Goal: Communication & Community: Connect with others

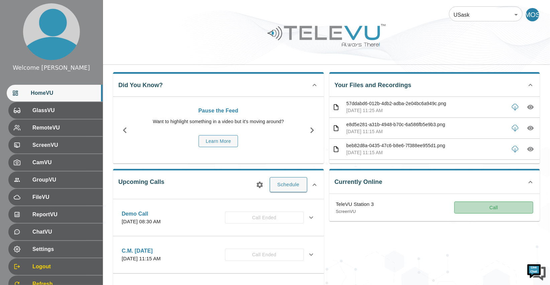
click at [479, 204] on button "Call" at bounding box center [493, 208] width 79 height 12
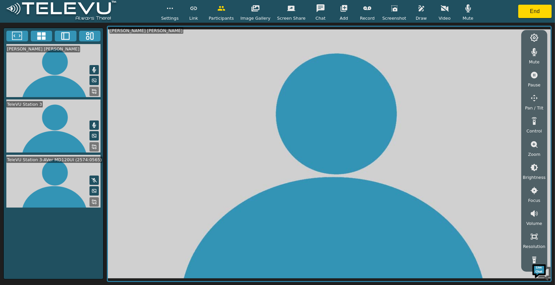
click at [469, 3] on button "button" at bounding box center [468, 8] width 17 height 13
click at [537, 53] on icon "button" at bounding box center [535, 52] width 8 height 8
click at [445, 7] on icon "button" at bounding box center [445, 8] width 8 height 8
click at [95, 93] on rect at bounding box center [95, 92] width 1 height 1
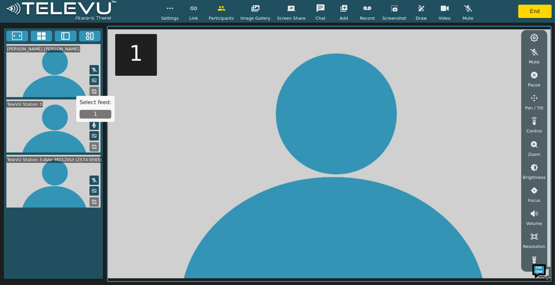
click at [102, 120] on div "Select feed: 1" at bounding box center [95, 109] width 38 height 26
click at [102, 116] on button "1" at bounding box center [96, 114] width 32 height 9
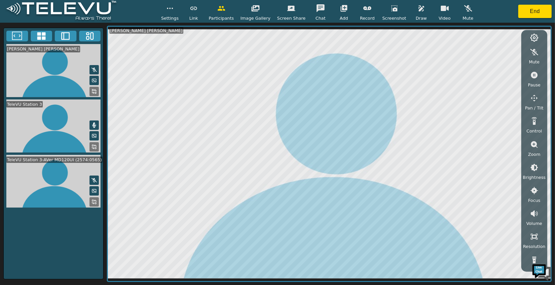
click at [188, 18] on div "Link" at bounding box center [193, 12] width 17 height 20
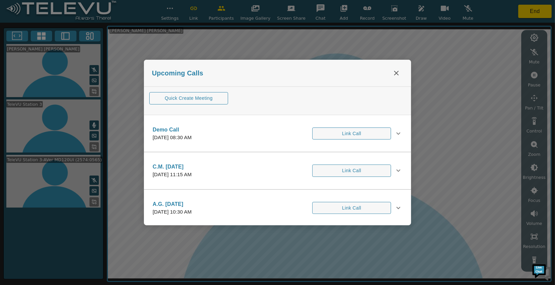
click at [267, 84] on div "Upcoming Calls" at bounding box center [277, 73] width 267 height 27
click at [388, 60] on div "Upcoming Calls Quick Create Meeting Demo Call [DATE] 08:30 AM Link Call Invitee…" at bounding box center [277, 142] width 555 height 285
click at [388, 70] on div "Upcoming Calls" at bounding box center [277, 73] width 267 height 27
click at [393, 73] on icon "close" at bounding box center [397, 73] width 8 height 8
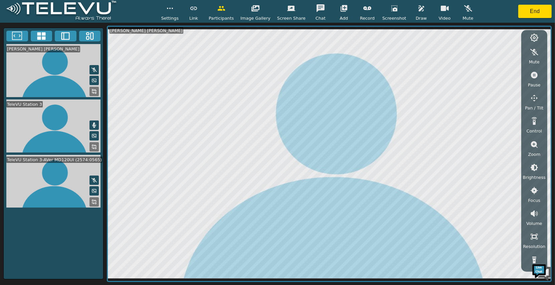
click at [182, 17] on div "Settings Link Participants Image Gallery Screen Share Chat Add Record Screensho…" at bounding box center [318, 12] width 315 height 20
click at [178, 13] on button "button" at bounding box center [170, 8] width 17 height 13
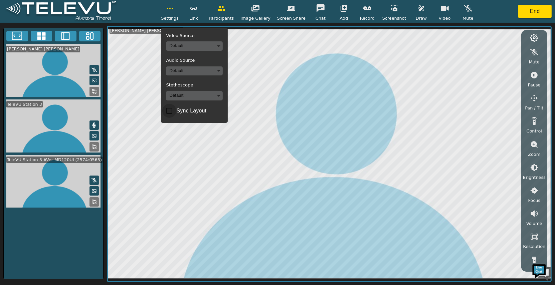
click at [174, 113] on input "Sync Layout" at bounding box center [169, 111] width 14 height 14
checkbox input "true"
click at [41, 42] on div at bounding box center [54, 36] width 100 height 16
click at [42, 36] on icon at bounding box center [41, 36] width 10 height 10
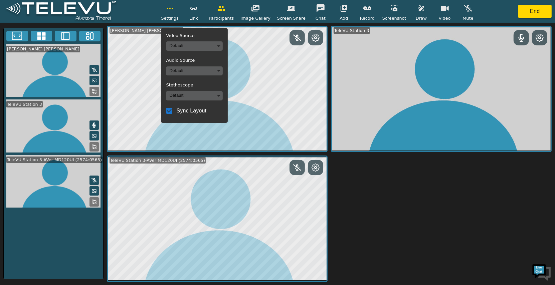
click at [106, 34] on div "[PERSON_NAME] [PERSON_NAME] TeleVU Station 3 [GEOGRAPHIC_DATA] 3-AVer MD120UI (…" at bounding box center [277, 154] width 555 height 263
click at [92, 35] on icon at bounding box center [90, 36] width 10 height 10
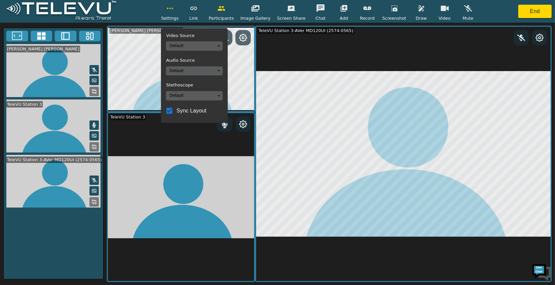
click at [439, 14] on button "button" at bounding box center [445, 8] width 17 height 13
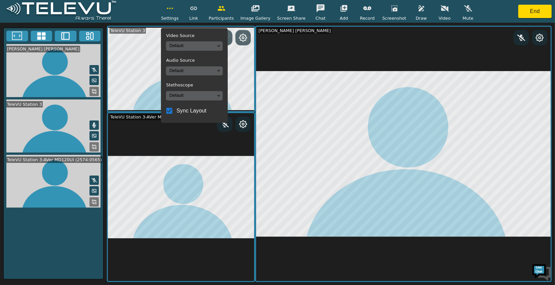
click at [20, 34] on icon at bounding box center [17, 36] width 10 height 10
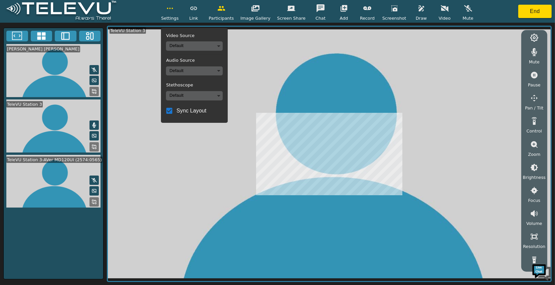
click at [49, 39] on button at bounding box center [42, 36] width 22 height 11
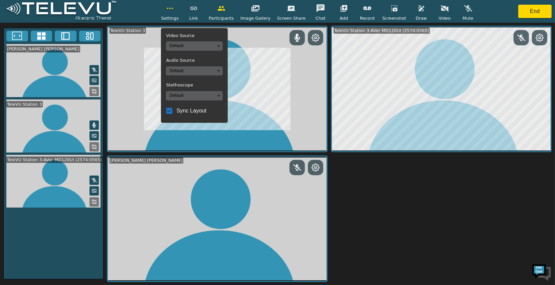
drag, startPoint x: 61, startPoint y: 38, endPoint x: 89, endPoint y: 41, distance: 28.3
click at [61, 38] on icon at bounding box center [65, 36] width 10 height 10
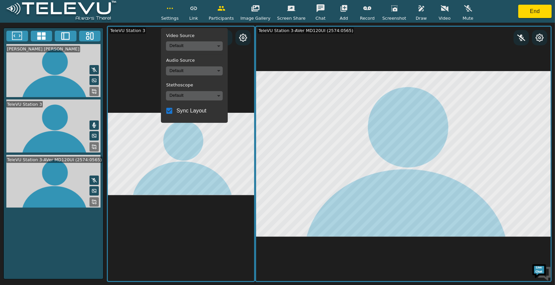
click at [89, 41] on button at bounding box center [90, 36] width 22 height 11
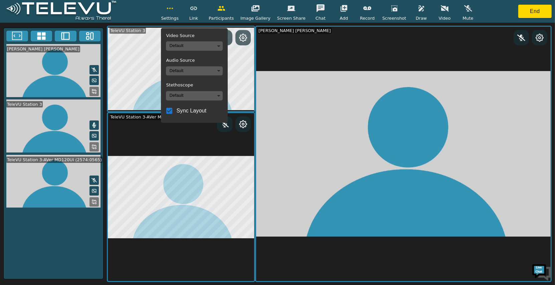
click at [12, 37] on icon at bounding box center [17, 36] width 10 height 10
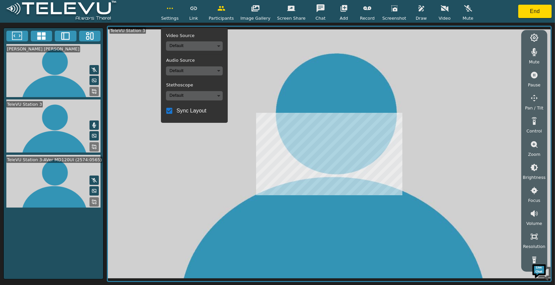
click at [204, 94] on body "Settings Video Source Default Audio Source Default Stethoscope Default Sync Lay…" at bounding box center [277, 142] width 555 height 285
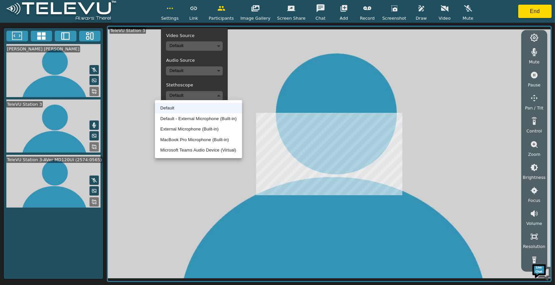
click at [274, 76] on div at bounding box center [277, 142] width 555 height 285
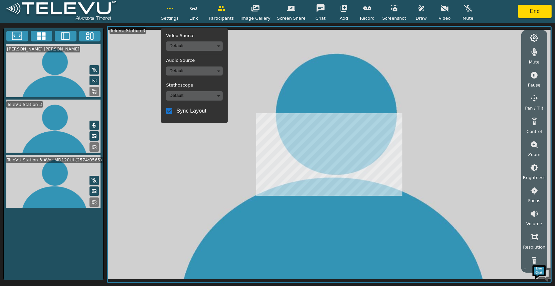
drag, startPoint x: 201, startPoint y: 81, endPoint x: 194, endPoint y: 74, distance: 9.9
click at [200, 80] on div "Video Source Default Audio Source Default Stethoscope Default Sync Layout" at bounding box center [194, 75] width 67 height 95
click at [194, 74] on body "Settings Video Source Default Audio Source Default Stethoscope Default Sync Lay…" at bounding box center [277, 143] width 555 height 286
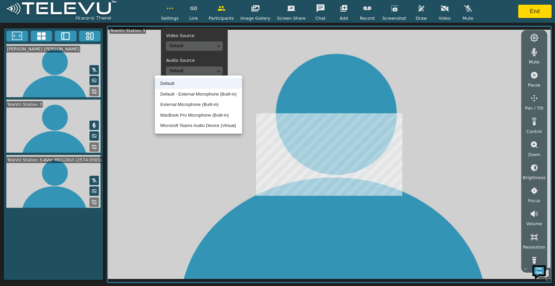
click at [366, 95] on div at bounding box center [277, 143] width 555 height 286
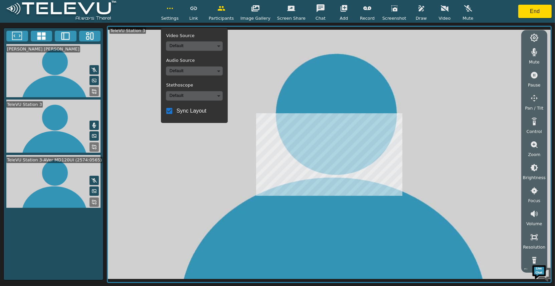
click at [522, 53] on div "Mute Pause Pan / Tilt Control Zoom Brightness Focus Volume Resolution Flashligh…" at bounding box center [535, 151] width 26 height 243
click at [544, 53] on div "Mute Pause Pan / Tilt Control Zoom Brightness Focus Volume Resolution Flashligh…" at bounding box center [534, 155] width 23 height 227
click at [538, 55] on button "button" at bounding box center [534, 51] width 17 height 13
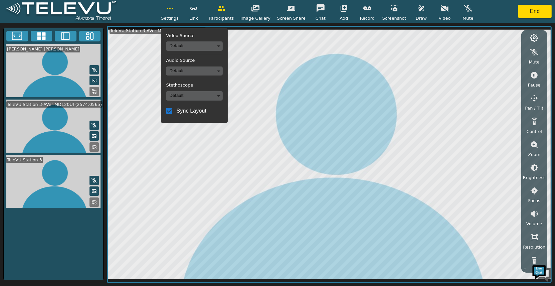
click at [208, 75] on body "Settings Video Source Default Audio Source Default Stethoscope Default Sync Lay…" at bounding box center [277, 143] width 555 height 286
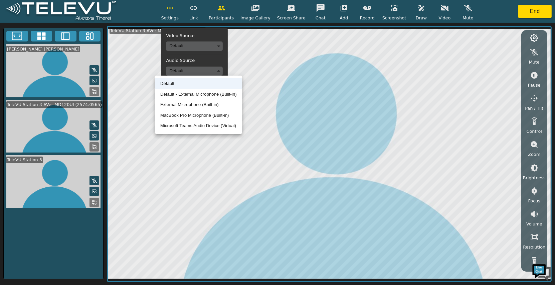
click at [518, 12] on div at bounding box center [277, 142] width 555 height 285
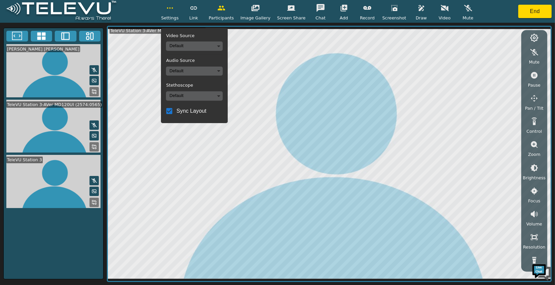
click at [535, 12] on div "Default Default - External Microphone (Built-in) External Microphone (Built-in)…" at bounding box center [277, 142] width 555 height 285
click at [534, 12] on button "End" at bounding box center [534, 11] width 33 height 13
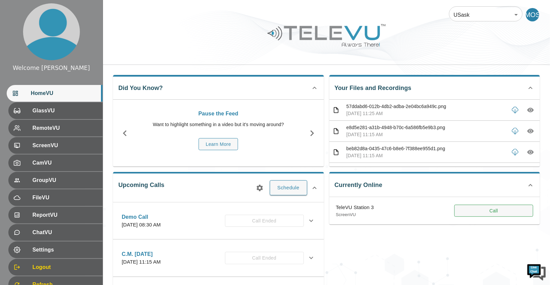
click at [510, 213] on button "Call" at bounding box center [493, 210] width 79 height 12
